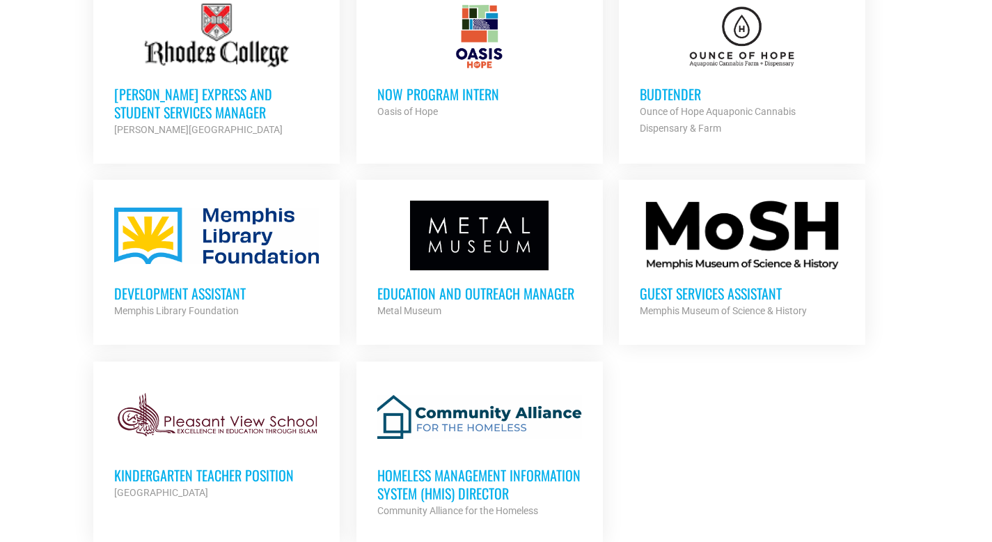
scroll to position [1458, 0]
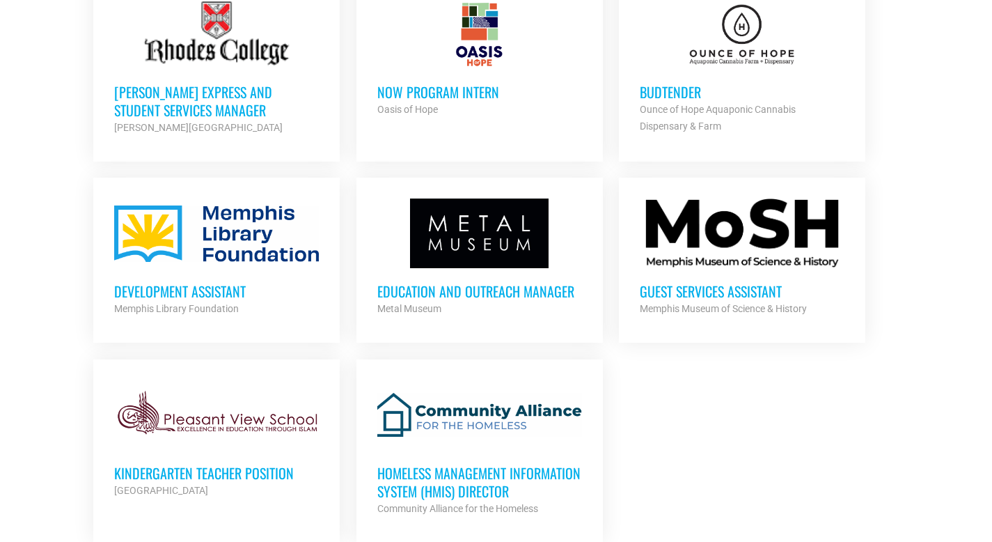
click at [458, 282] on h3 "Education and Outreach Manager" at bounding box center [479, 291] width 205 height 18
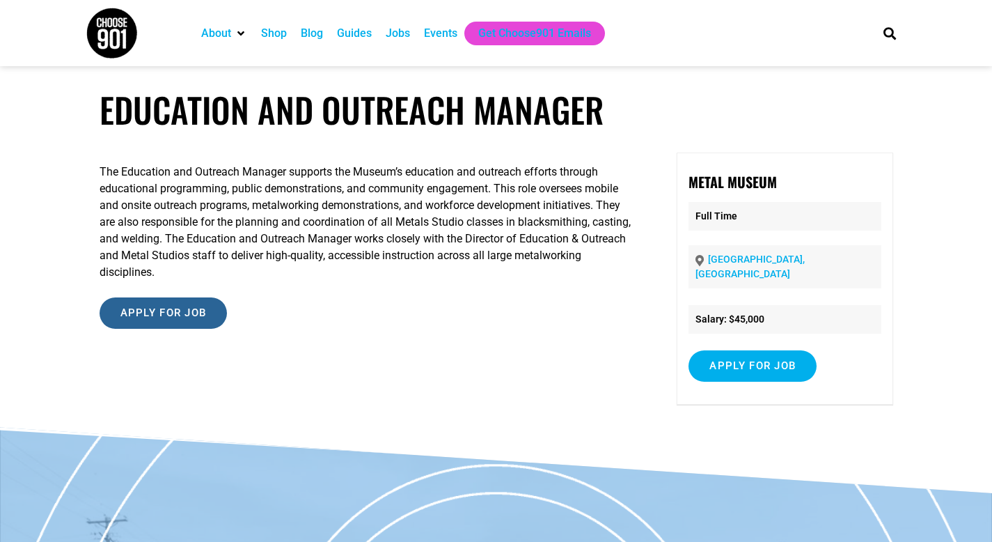
click at [175, 308] on input "Apply for job" at bounding box center [164, 312] width 128 height 31
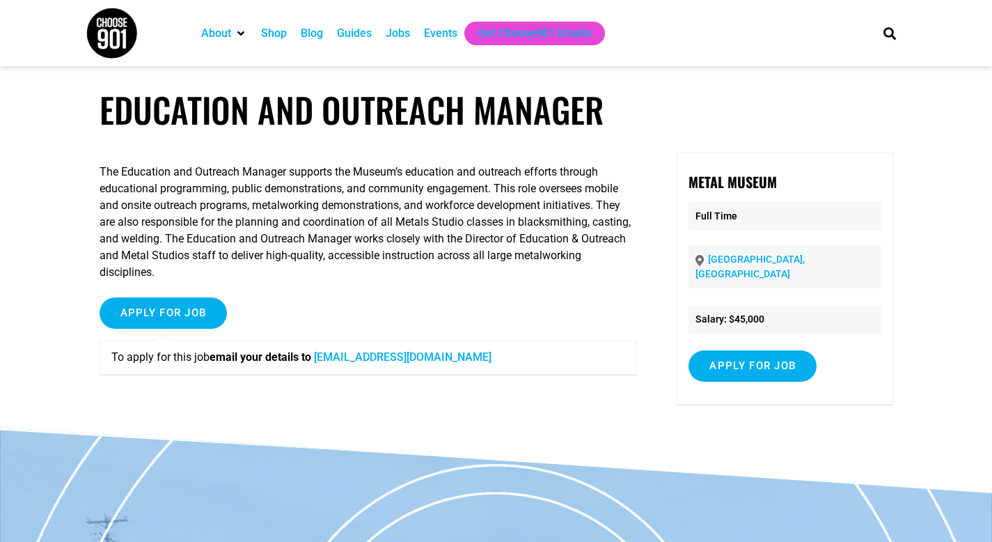
click at [361, 299] on div "Apply for job To apply for this job email your details to quamesha@metalmuseum.…" at bounding box center [369, 341] width 538 height 88
